Goal: Check status: Check status

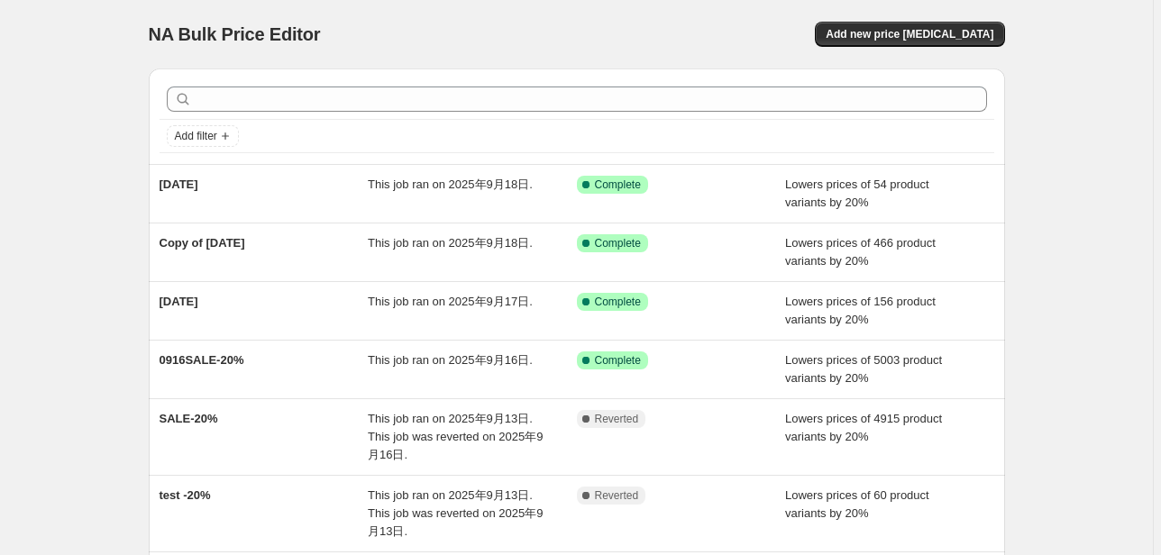
click at [1048, 199] on div "NA Bulk Price Editor. This page is ready NA Bulk Price Editor Add new price [ME…" at bounding box center [576, 403] width 1153 height 807
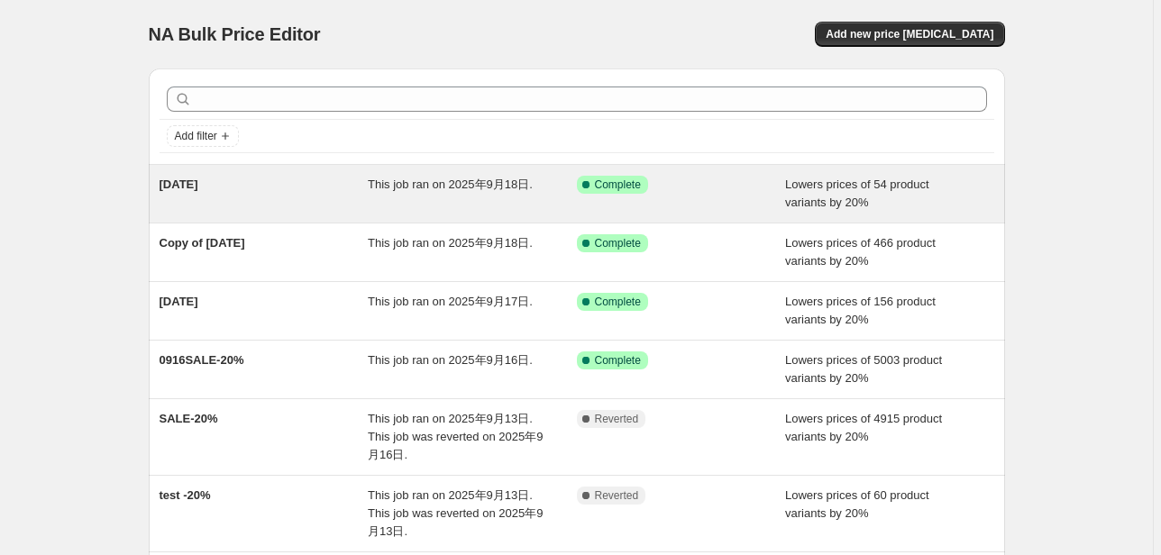
click at [446, 197] on div "This job ran on 2025年9月18日." at bounding box center [472, 194] width 209 height 36
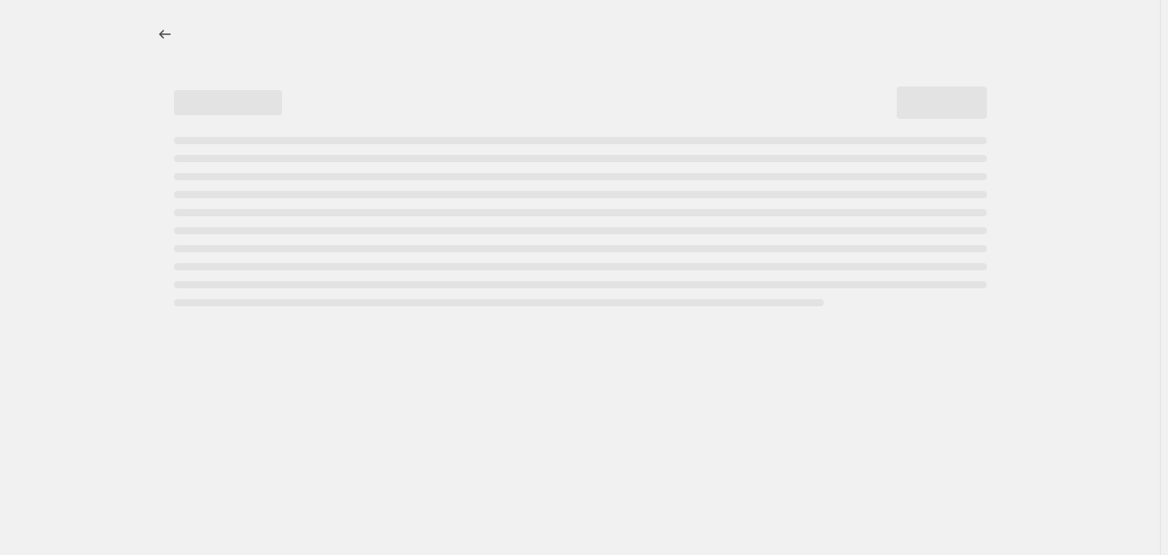
select select "percentage"
select select "tag"
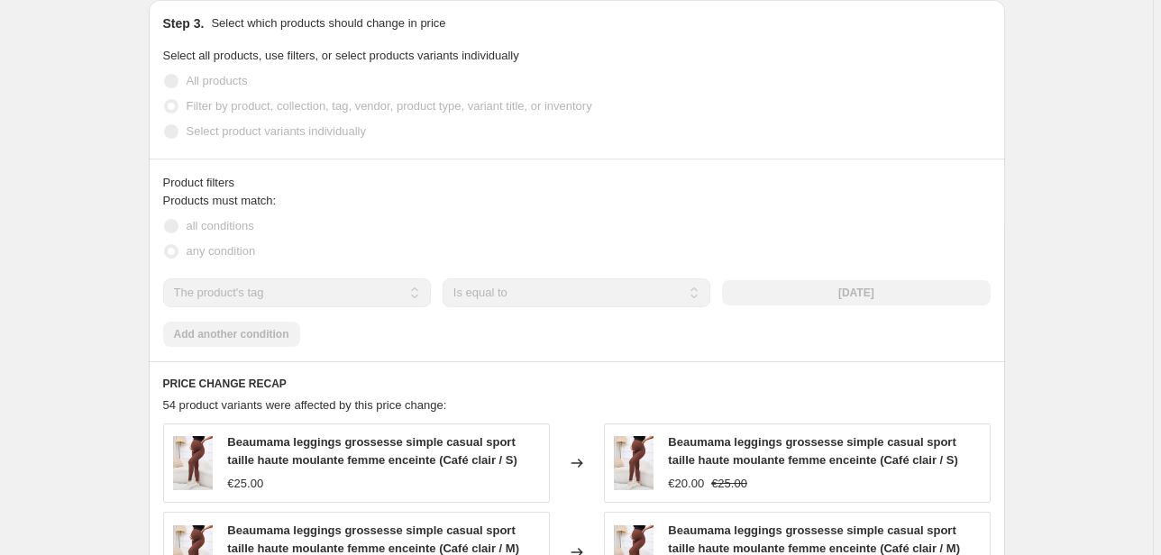
scroll to position [959, 0]
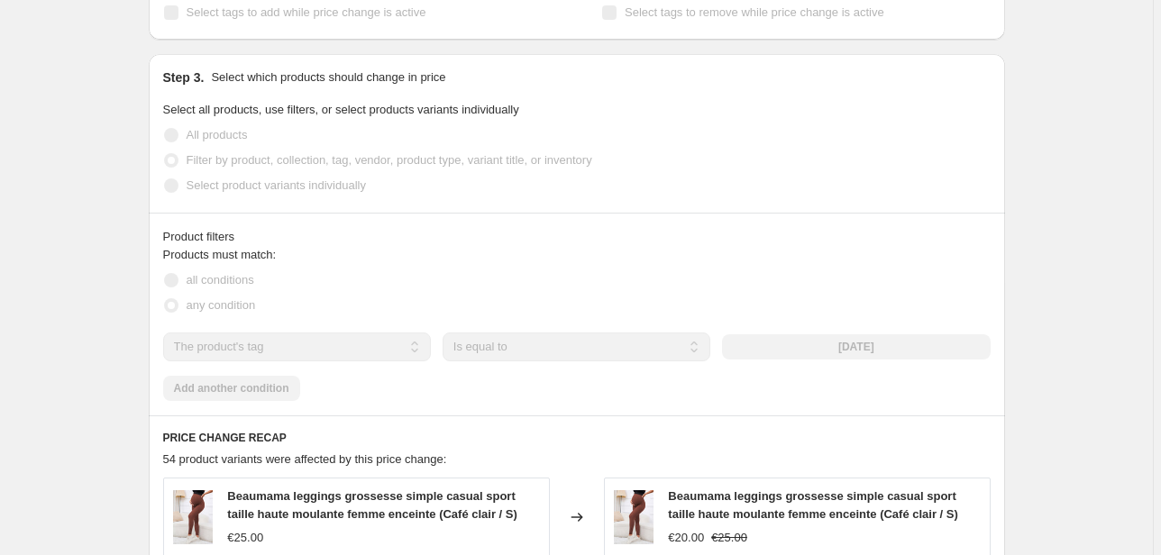
click at [62, 306] on div "[DATE]. This page is ready [DATE] Success Complete Complete Price revert schedu…" at bounding box center [576, 123] width 1153 height 2165
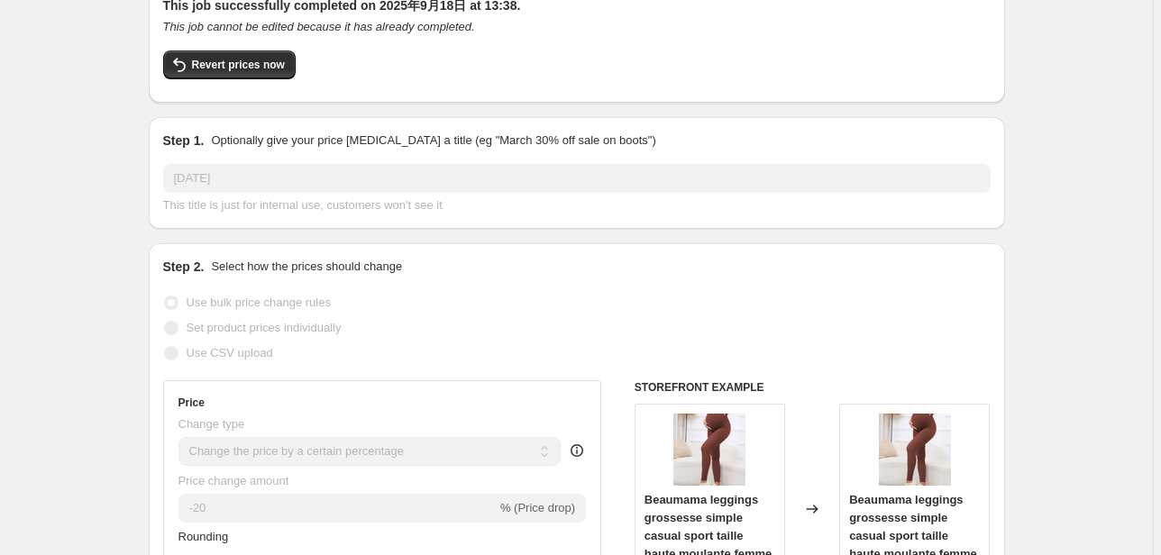
scroll to position [0, 0]
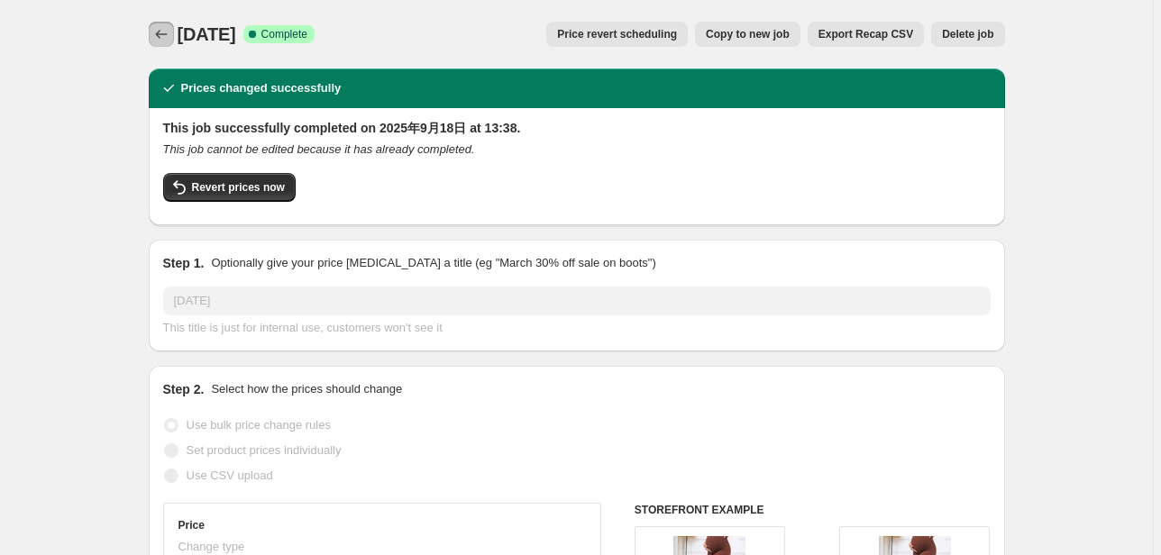
click at [173, 32] on button "Price change jobs" at bounding box center [161, 34] width 25 height 25
